Goal: Contribute content

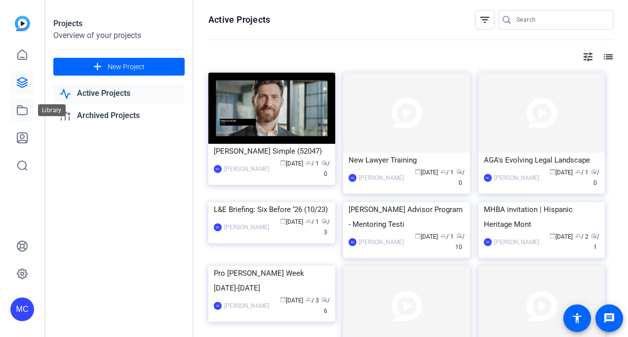
click at [27, 114] on icon at bounding box center [22, 110] width 10 height 9
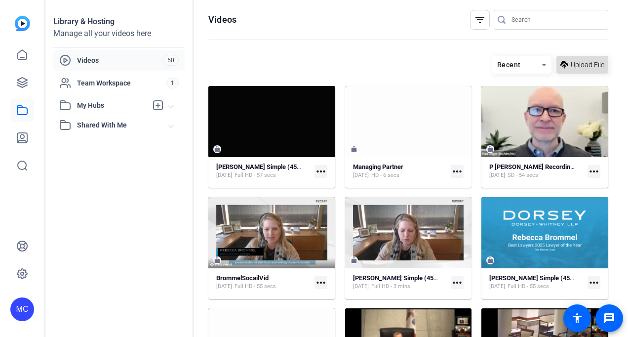
click at [575, 62] on span "Upload File" at bounding box center [588, 65] width 34 height 10
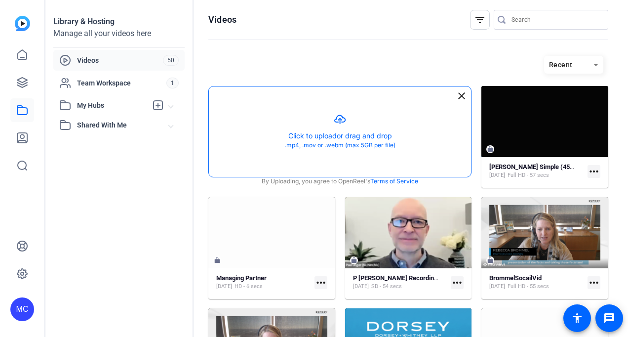
click at [367, 137] on button "button" at bounding box center [340, 131] width 262 height 90
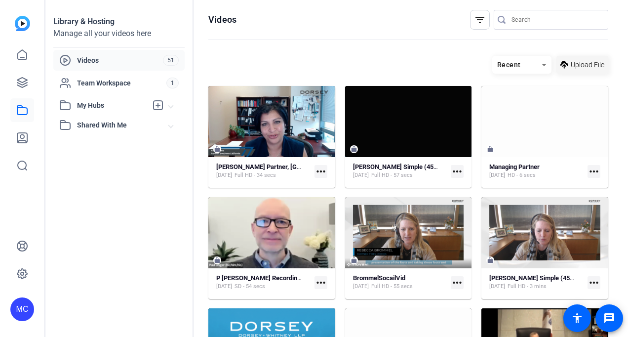
click at [564, 65] on span at bounding box center [582, 65] width 52 height 24
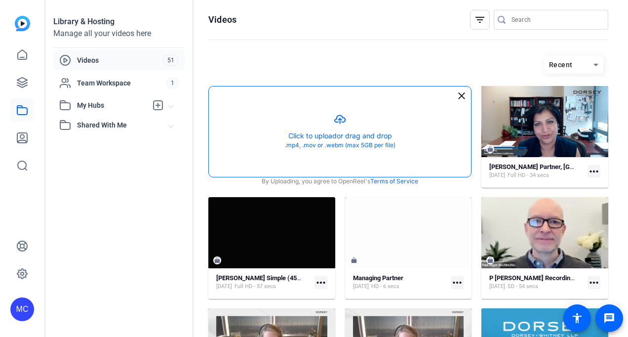
click at [300, 122] on button "button" at bounding box center [340, 131] width 262 height 90
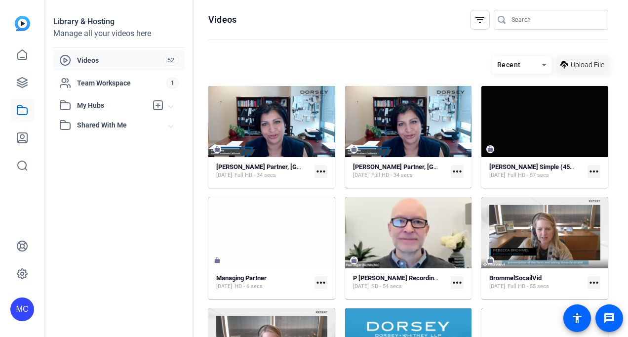
click at [564, 66] on span at bounding box center [582, 65] width 52 height 24
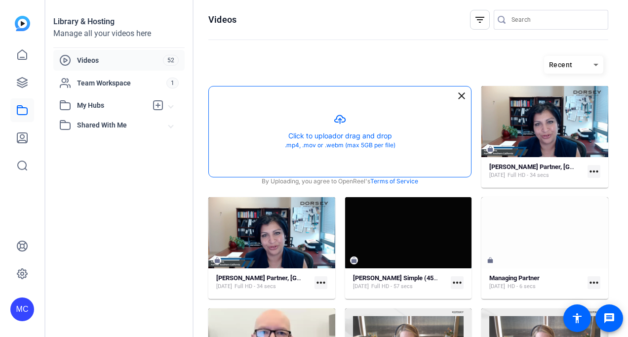
click at [390, 138] on button "button" at bounding box center [340, 131] width 262 height 90
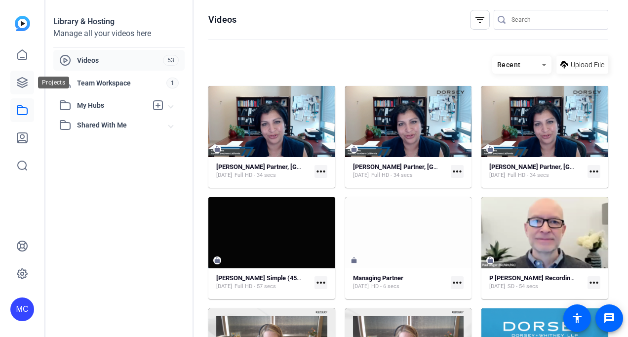
click at [27, 79] on icon at bounding box center [22, 83] width 10 height 10
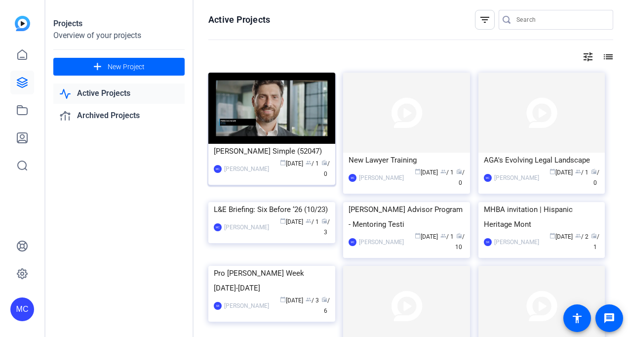
click at [298, 124] on img at bounding box center [271, 108] width 127 height 71
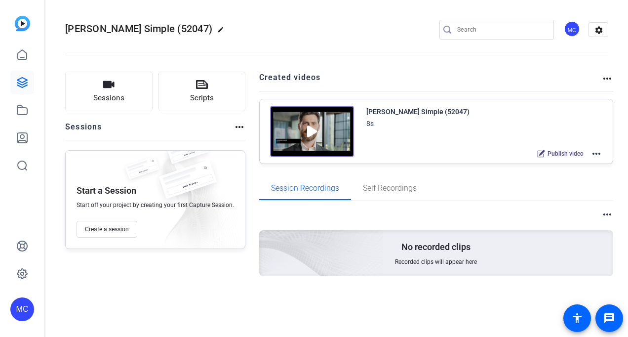
click at [596, 151] on mat-icon "more_horiz" at bounding box center [596, 154] width 12 height 12
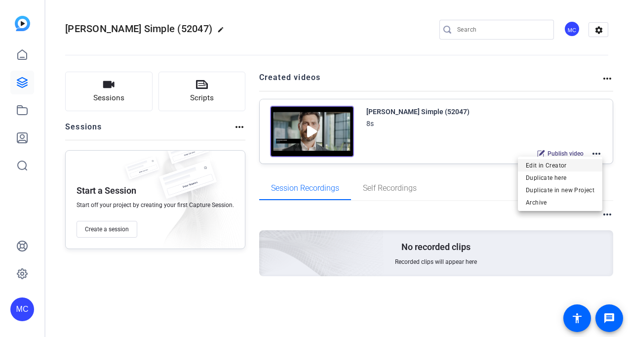
click at [581, 163] on span "Edit in Creator" at bounding box center [560, 165] width 69 height 12
